Goal: Information Seeking & Learning: Learn about a topic

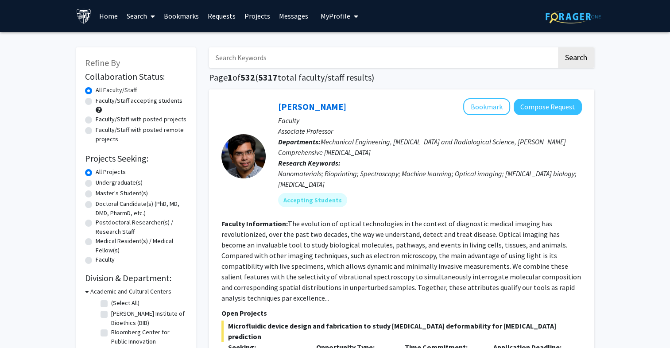
click at [96, 101] on label "Faculty/Staff accepting students" at bounding box center [139, 100] width 87 height 9
click at [96, 101] on input "Faculty/Staff accepting students" at bounding box center [99, 99] width 6 height 6
radio input "true"
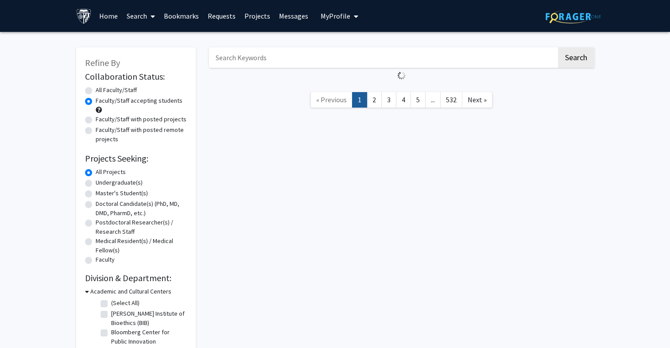
click at [96, 185] on label "Undergraduate(s)" at bounding box center [119, 182] width 47 height 9
click at [96, 184] on input "Undergraduate(s)" at bounding box center [99, 181] width 6 height 6
radio input "true"
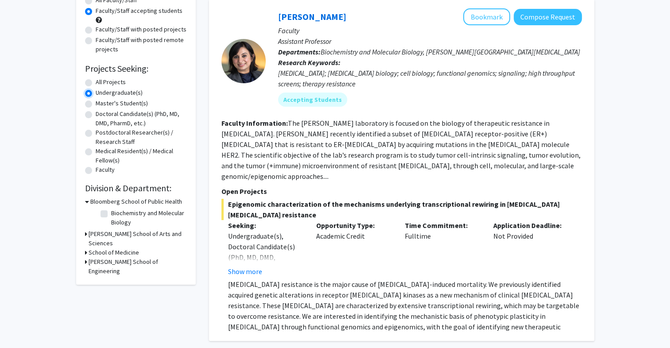
scroll to position [89, 0]
click at [111, 215] on label "Biochemistry and Molecular Biology" at bounding box center [147, 218] width 73 height 19
click at [111, 215] on input "Biochemistry and Molecular Biology" at bounding box center [114, 212] width 6 height 6
checkbox input "true"
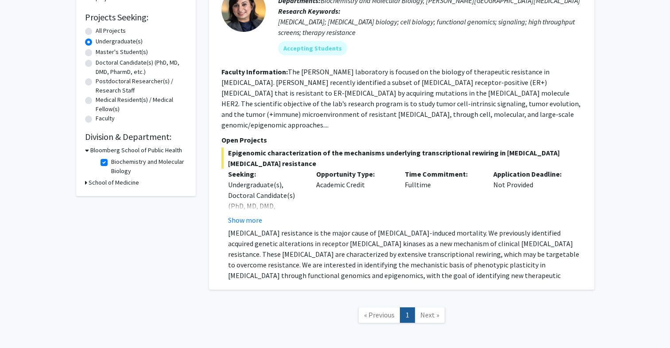
scroll to position [170, 0]
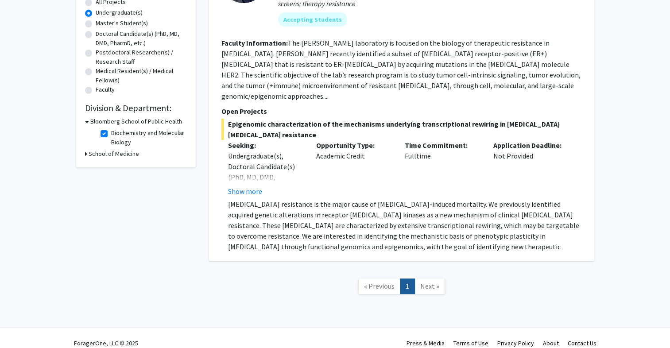
click at [101, 155] on h3 "School of Medicine" at bounding box center [114, 153] width 50 height 9
click at [89, 155] on div "School of Medicine" at bounding box center [136, 153] width 102 height 9
click at [96, 154] on h3 "School of Medicine" at bounding box center [115, 153] width 50 height 9
click at [420, 282] on span "Next »" at bounding box center [429, 286] width 19 height 9
click at [100, 133] on fg-checkbox-list "Biochemistry and Molecular Biology Biochemistry and Molecular Biology" at bounding box center [142, 137] width 89 height 23
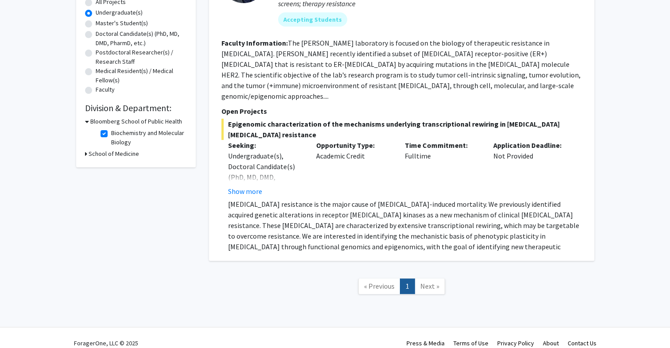
click at [111, 135] on label "Biochemistry and Molecular Biology" at bounding box center [147, 137] width 73 height 19
click at [111, 134] on input "Biochemistry and Molecular Biology" at bounding box center [114, 131] width 6 height 6
checkbox input "false"
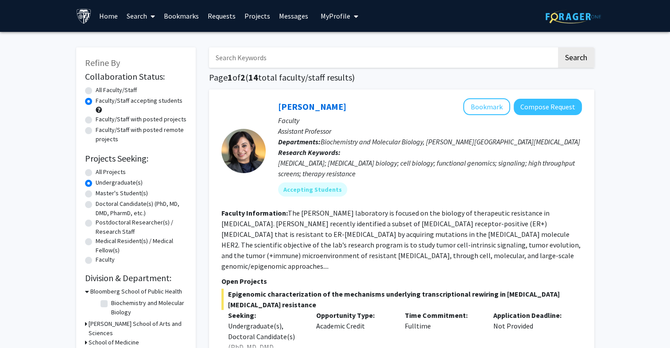
click at [96, 120] on label "Faculty/Staff with posted projects" at bounding box center [141, 119] width 91 height 9
click at [96, 120] on input "Faculty/Staff with posted projects" at bounding box center [99, 118] width 6 height 6
radio input "true"
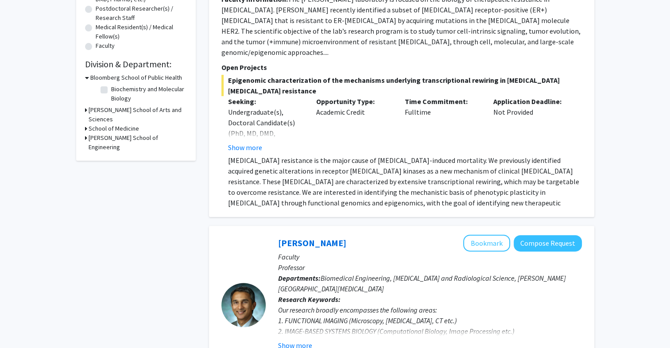
scroll to position [213, 0]
click at [111, 91] on label "Biochemistry and Molecular Biology" at bounding box center [147, 94] width 73 height 19
click at [111, 91] on input "Biochemistry and Molecular Biology" at bounding box center [114, 88] width 6 height 6
checkbox input "true"
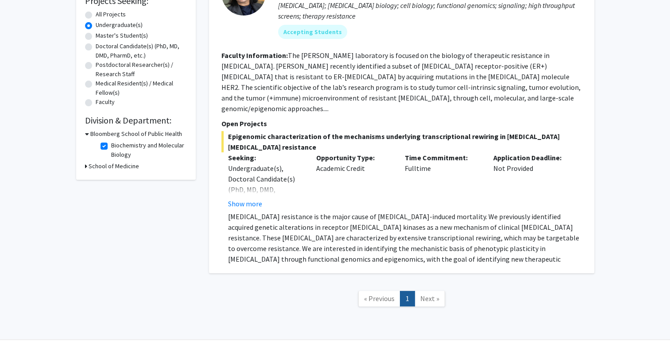
scroll to position [163, 0]
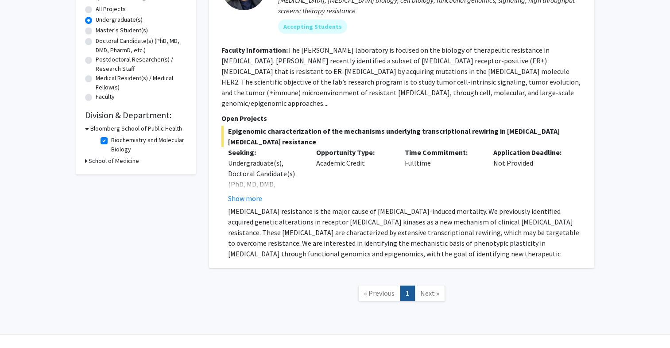
click at [95, 165] on h3 "School of Medicine" at bounding box center [114, 160] width 50 height 9
click at [108, 139] on fg-checkbox "Biochemistry and Molecular Biology Biochemistry and Molecular Biology" at bounding box center [143, 144] width 84 height 19
click at [111, 140] on label "Biochemistry and Molecular Biology" at bounding box center [147, 144] width 73 height 19
click at [111, 140] on input "Biochemistry and Molecular Biology" at bounding box center [114, 138] width 6 height 6
checkbox input "false"
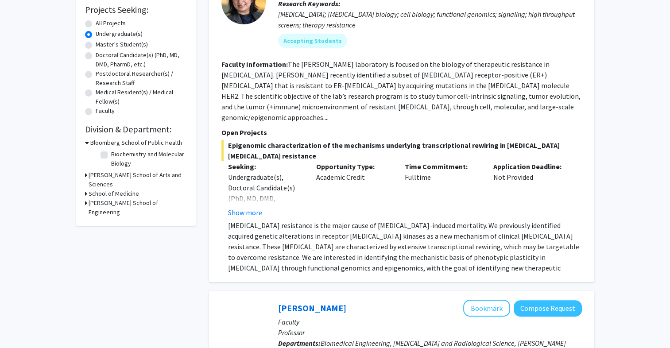
scroll to position [149, 0]
click at [94, 175] on h3 "[PERSON_NAME] School of Arts and Sciences" at bounding box center [138, 179] width 98 height 19
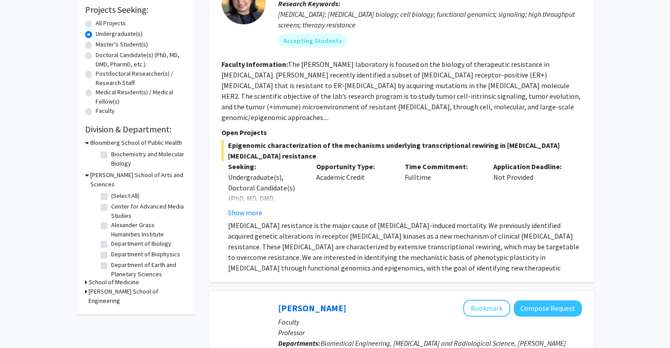
click at [107, 239] on fg-checkbox "Department of Biology Department of Biology" at bounding box center [143, 244] width 84 height 11
click at [111, 250] on label "Department of Biophysics" at bounding box center [145, 254] width 69 height 9
click at [111, 250] on input "Department of Biophysics" at bounding box center [114, 253] width 6 height 6
checkbox input "true"
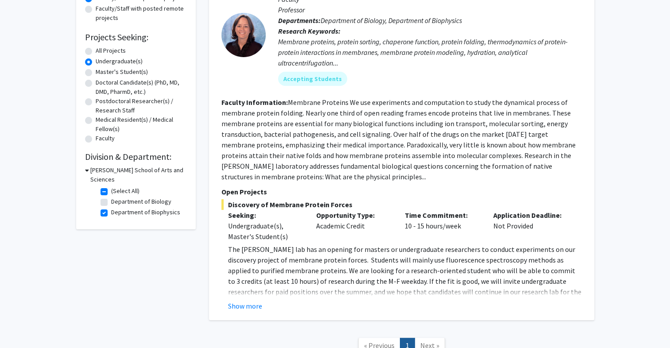
scroll to position [126, 0]
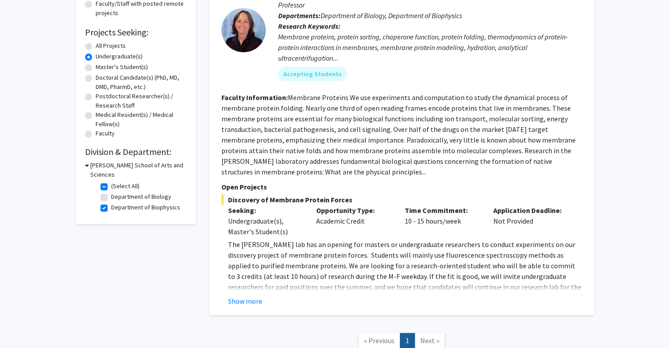
click at [111, 192] on label "Department of Biology" at bounding box center [141, 196] width 60 height 9
click at [111, 192] on input "Department of Biology" at bounding box center [114, 195] width 6 height 6
checkbox input "true"
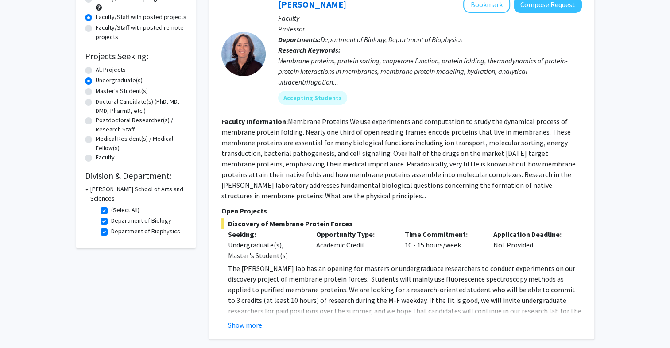
scroll to position [124, 0]
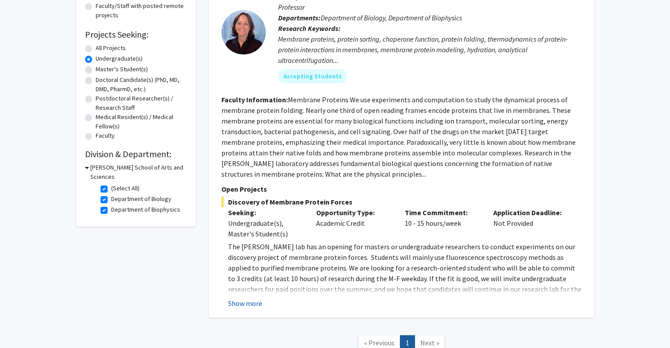
click at [243, 303] on button "Show more" at bounding box center [245, 303] width 34 height 11
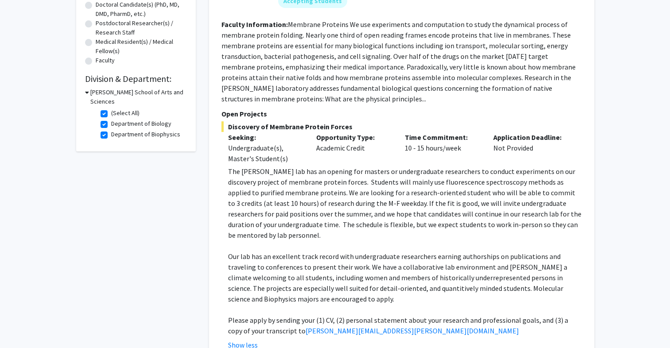
scroll to position [200, 0]
click at [377, 240] on p at bounding box center [405, 245] width 354 height 11
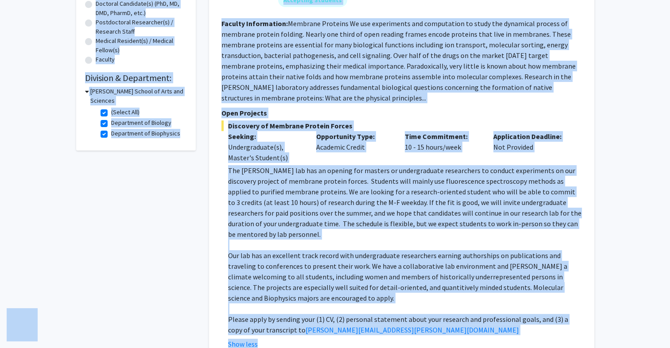
click at [377, 240] on p at bounding box center [405, 245] width 354 height 11
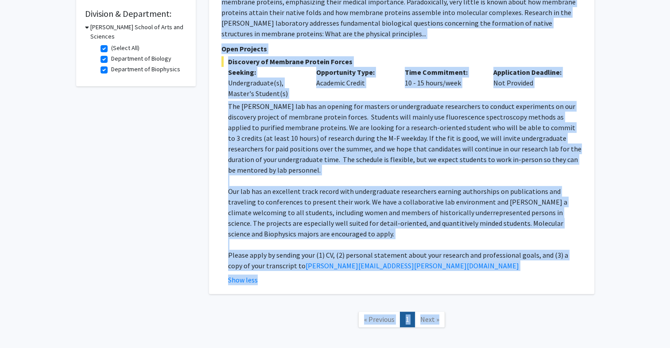
scroll to position [298, 0]
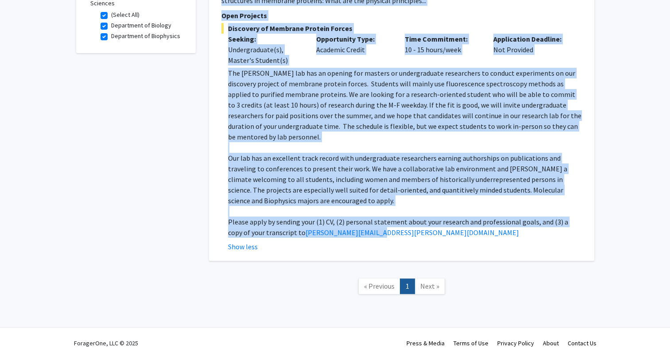
drag, startPoint x: 220, startPoint y: 22, endPoint x: 419, endPoint y: 218, distance: 279.9
click at [419, 218] on div "[PERSON_NAME] Bookmark Compose Request Faculty Professor Departments: Departmen…" at bounding box center [401, 26] width 385 height 469
copy fg-search-faculty "Loremip Dolorsitame: Consecte Adipisci El sed doeiusmodte inc utlaboreetd ma al…"
click at [363, 142] on p at bounding box center [405, 147] width 354 height 11
